Goal: Find contact information: Obtain details needed to contact an individual or organization

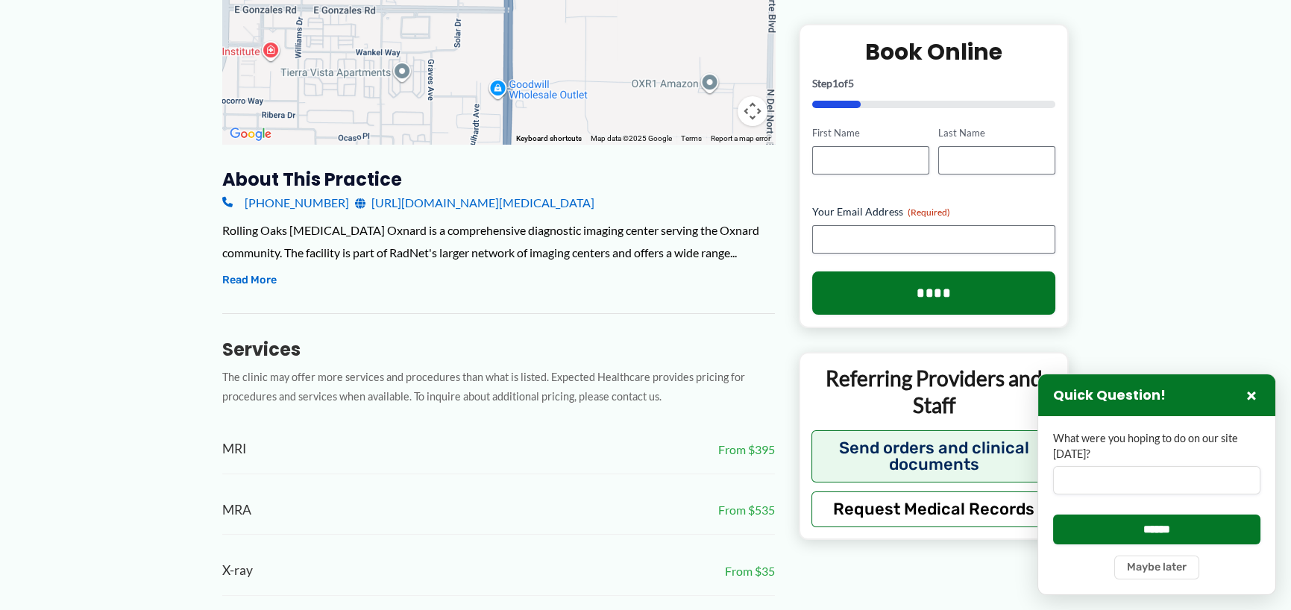
scroll to position [448, 0]
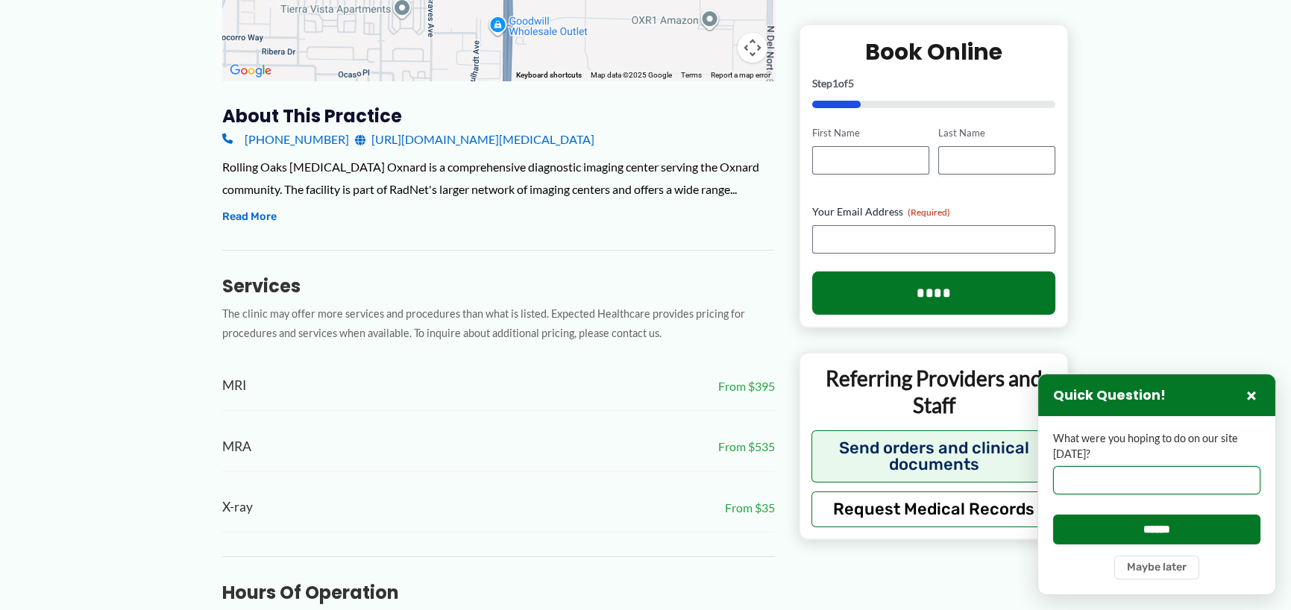
click at [1062, 480] on input "What were you hoping to do on our site [DATE]?" at bounding box center [1156, 480] width 207 height 28
click at [1170, 484] on input "**********" at bounding box center [1156, 480] width 207 height 28
type input "**********"
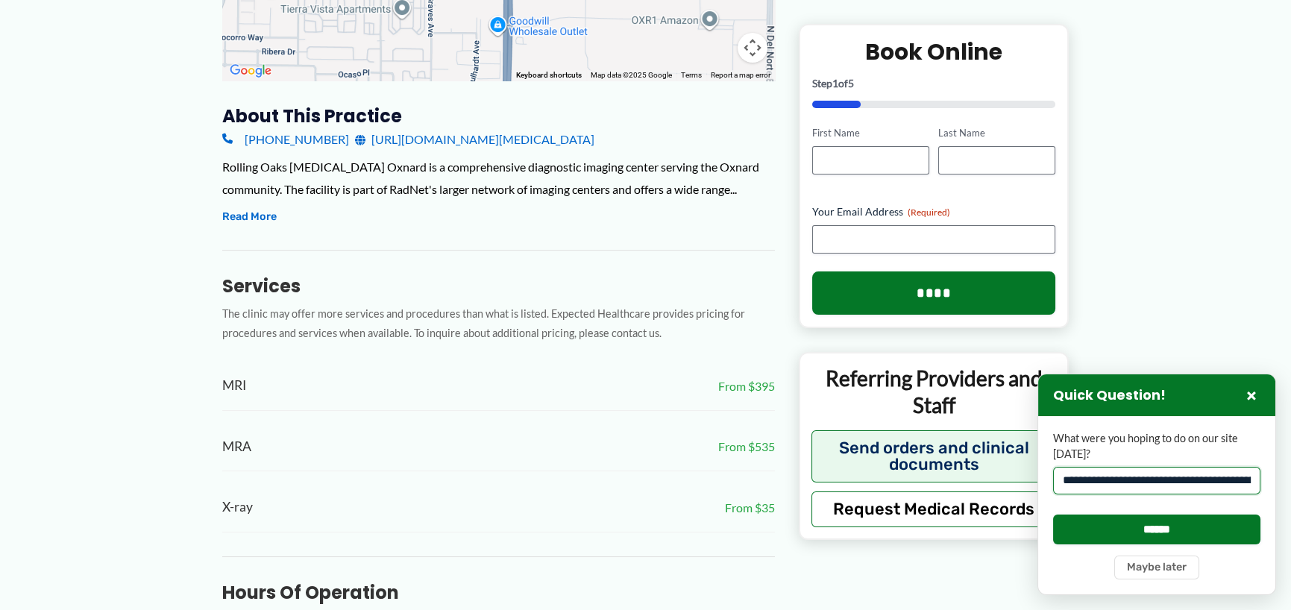
click at [1143, 483] on input "**********" at bounding box center [1156, 481] width 207 height 28
click at [1256, 392] on button "×" at bounding box center [1252, 395] width 18 height 18
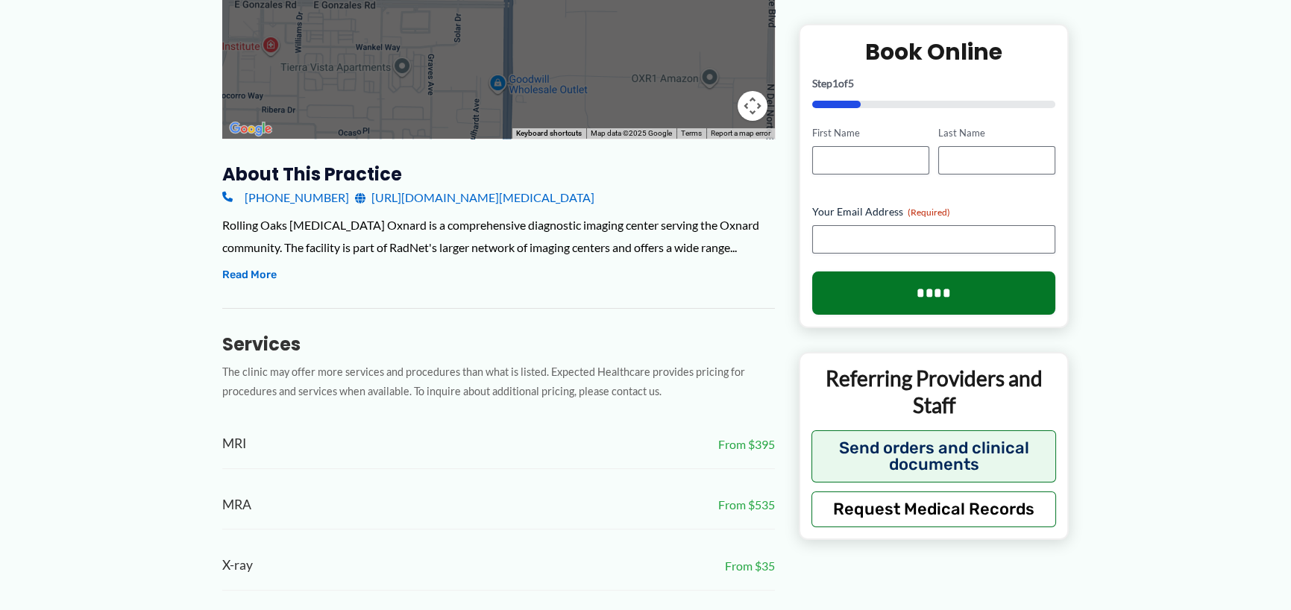
scroll to position [448, 0]
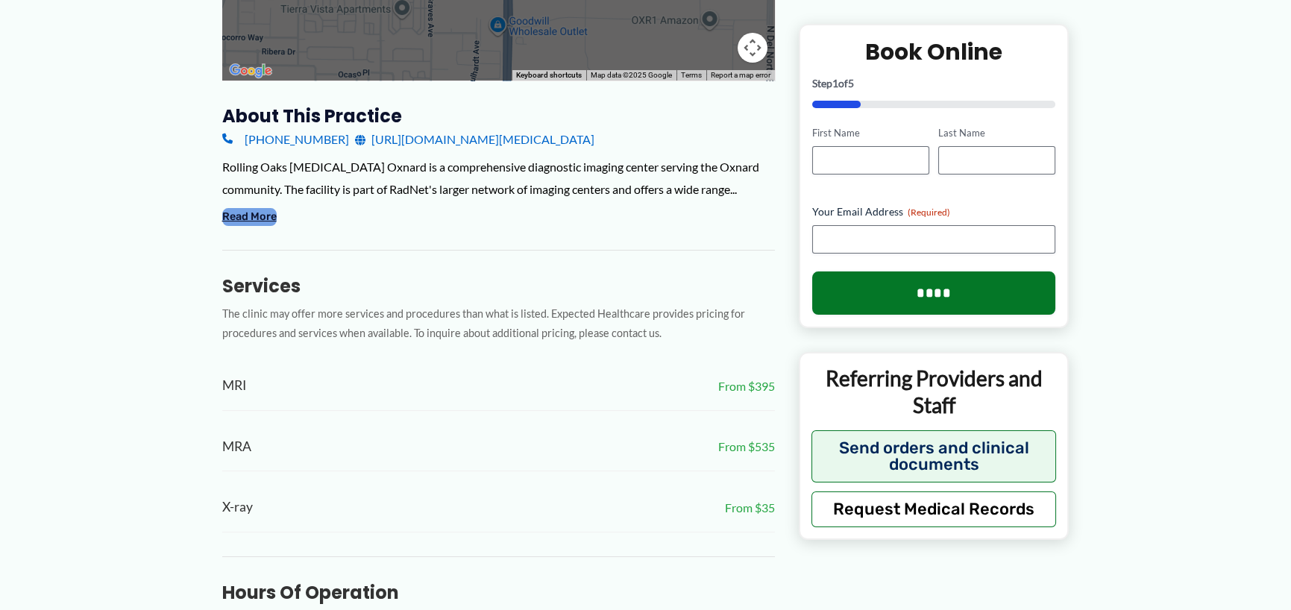
click at [248, 218] on button "Read More" at bounding box center [249, 217] width 54 height 18
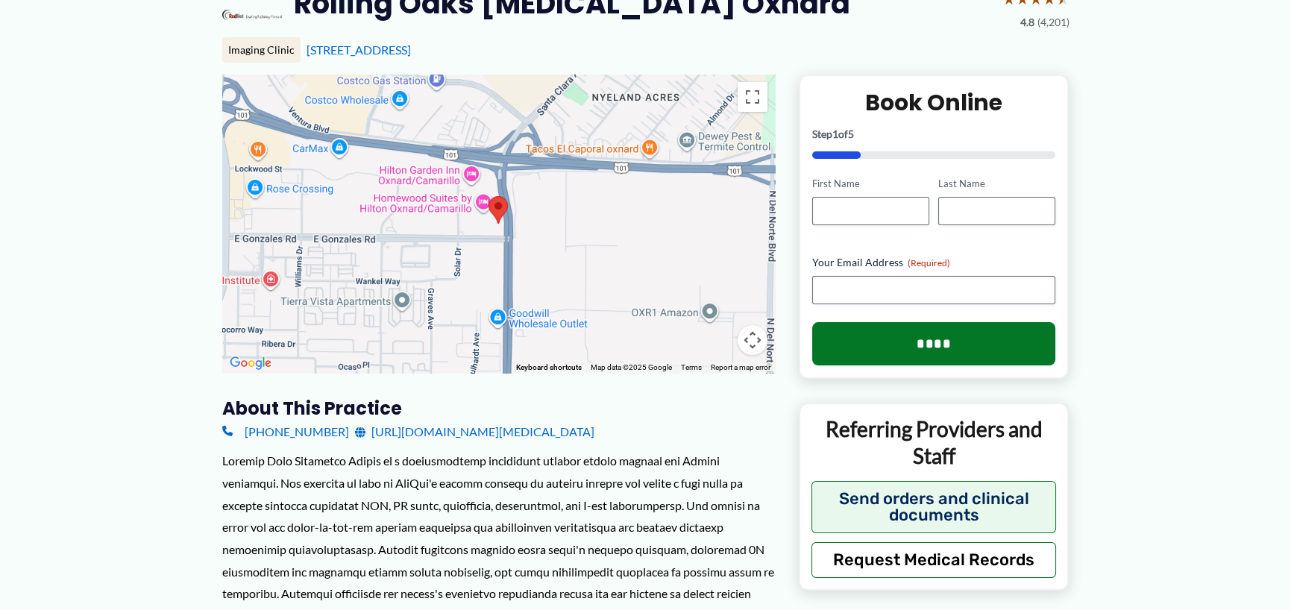
scroll to position [149, 0]
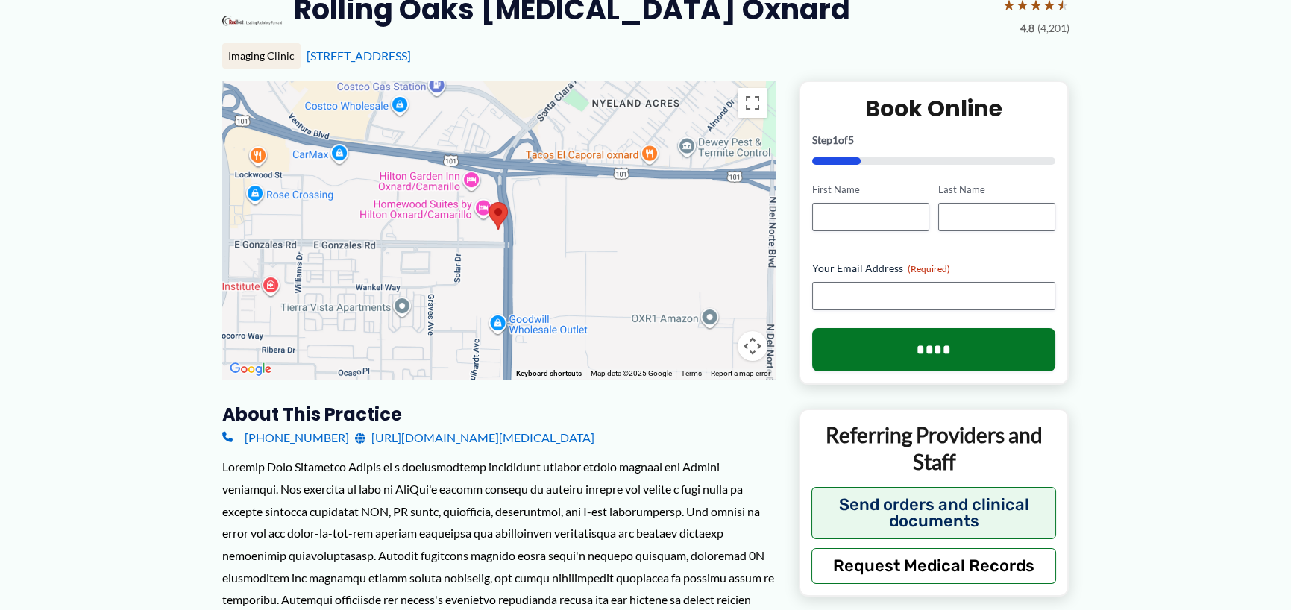
click at [509, 254] on div at bounding box center [498, 230] width 553 height 298
click at [489, 202] on area at bounding box center [489, 202] width 0 height 0
click at [411, 57] on link "[STREET_ADDRESS]" at bounding box center [359, 55] width 104 height 14
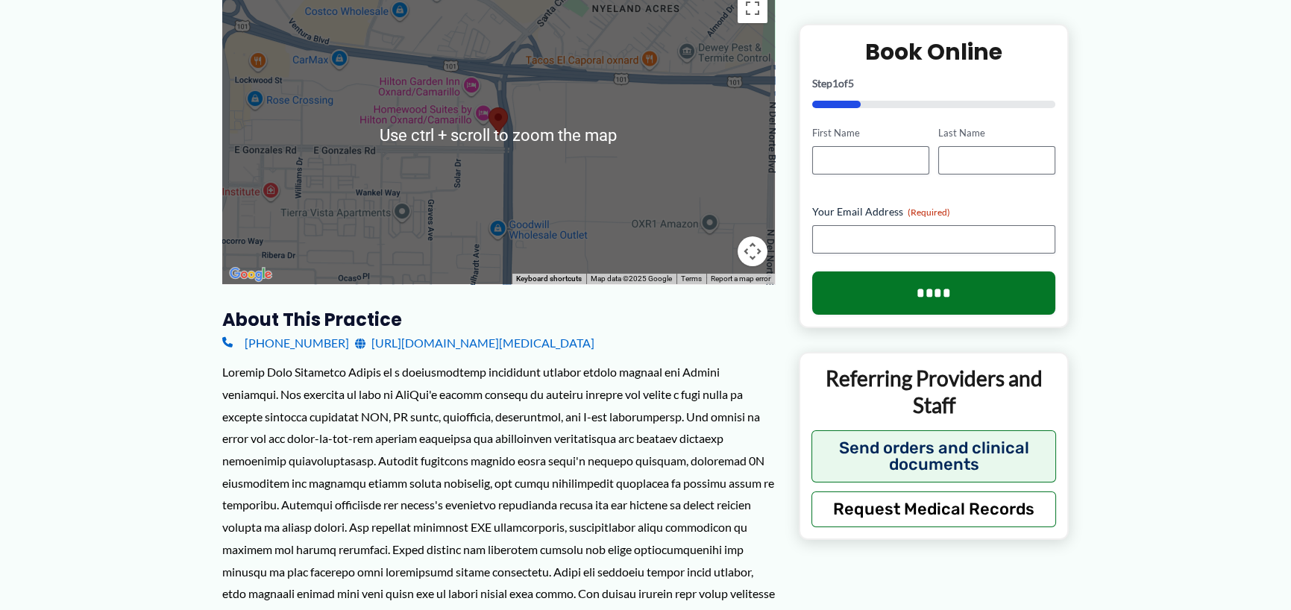
scroll to position [235, 0]
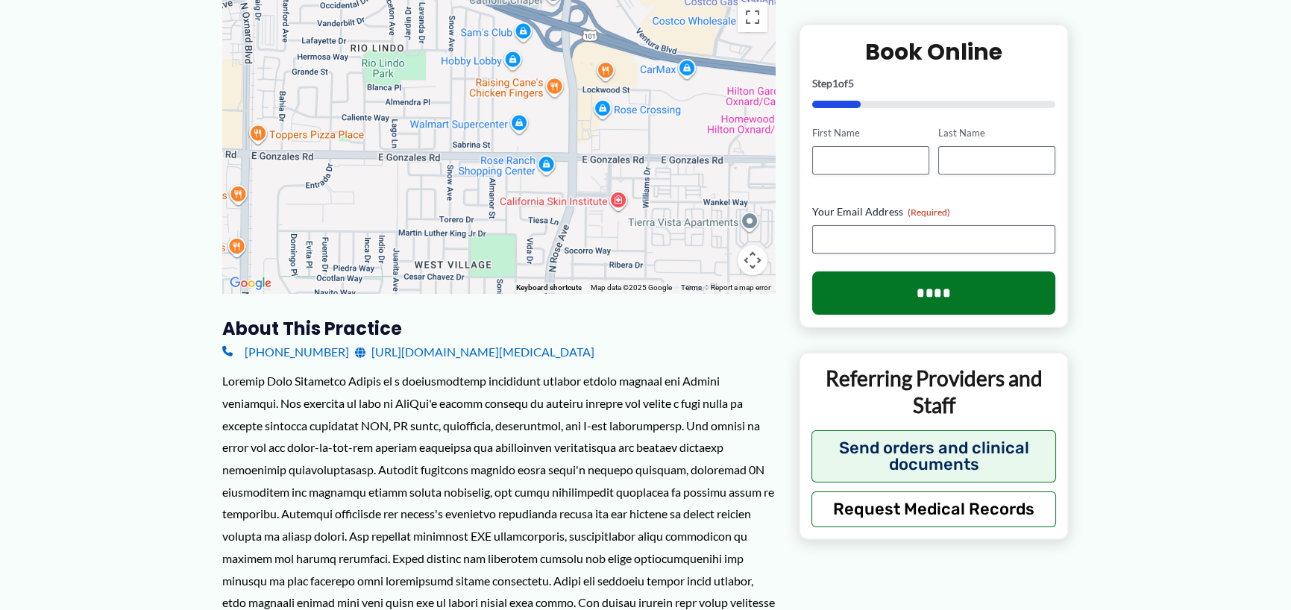
drag, startPoint x: 347, startPoint y: 135, endPoint x: 697, endPoint y: 136, distance: 349.9
click at [697, 136] on div at bounding box center [498, 144] width 553 height 298
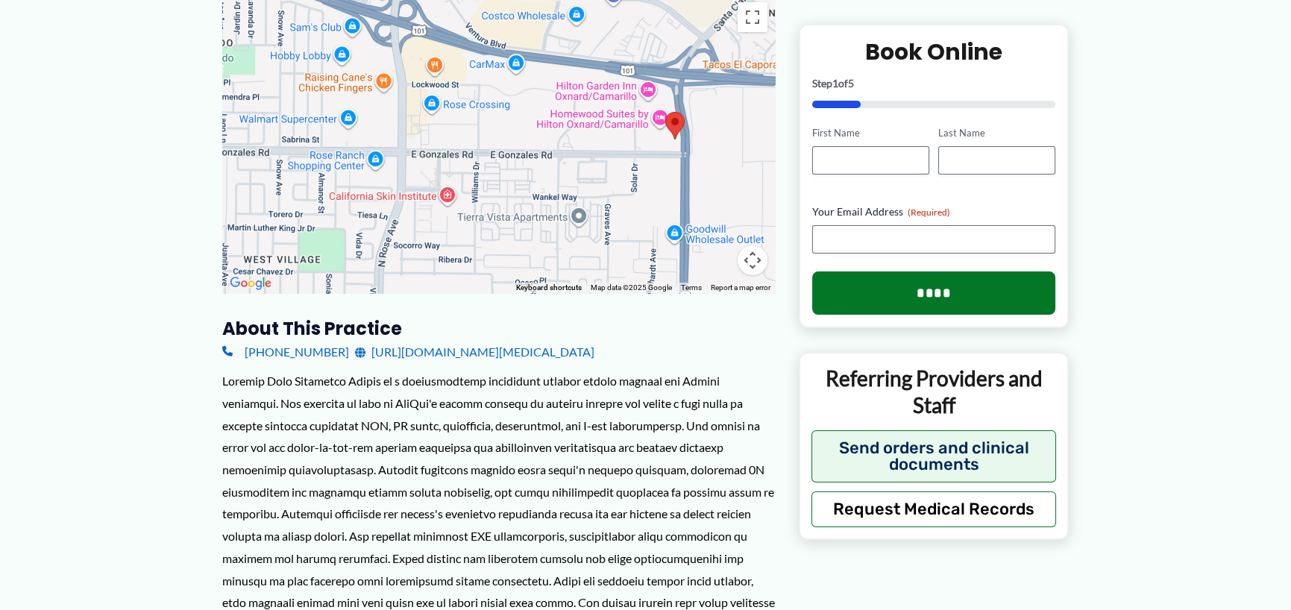
drag, startPoint x: 388, startPoint y: 171, endPoint x: 224, endPoint y: 165, distance: 164.2
click at [224, 165] on div at bounding box center [498, 144] width 553 height 298
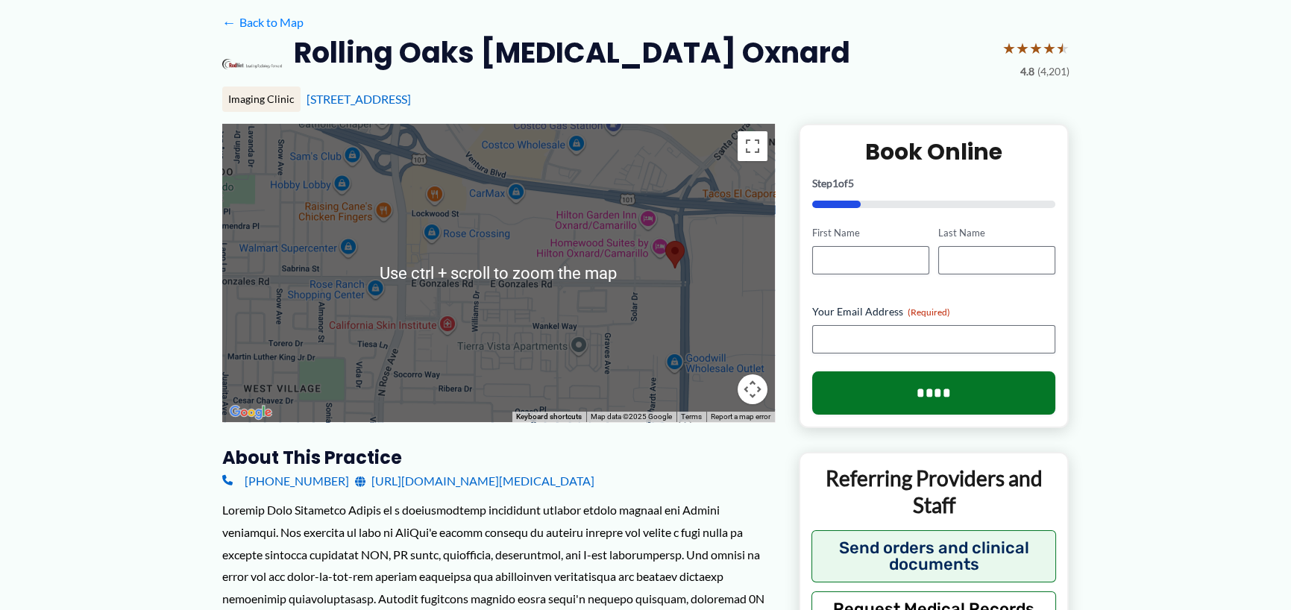
scroll to position [86, 0]
